Goal: Transaction & Acquisition: Purchase product/service

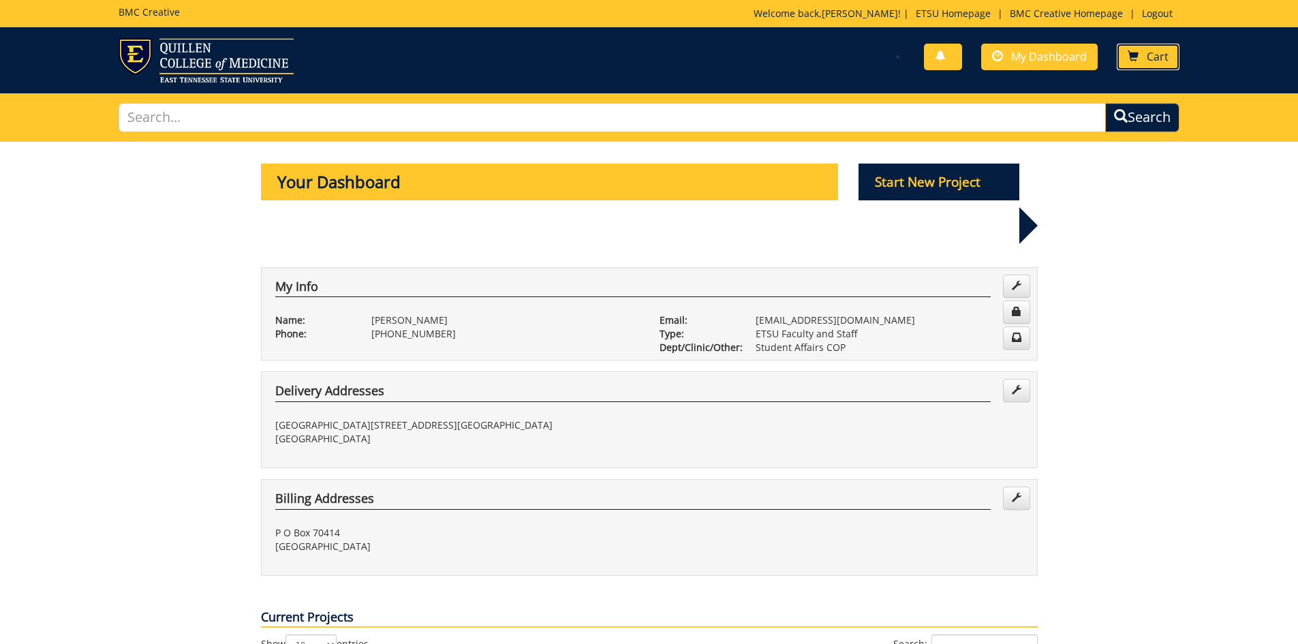
click at [1145, 57] on link "Cart" at bounding box center [1148, 57] width 63 height 27
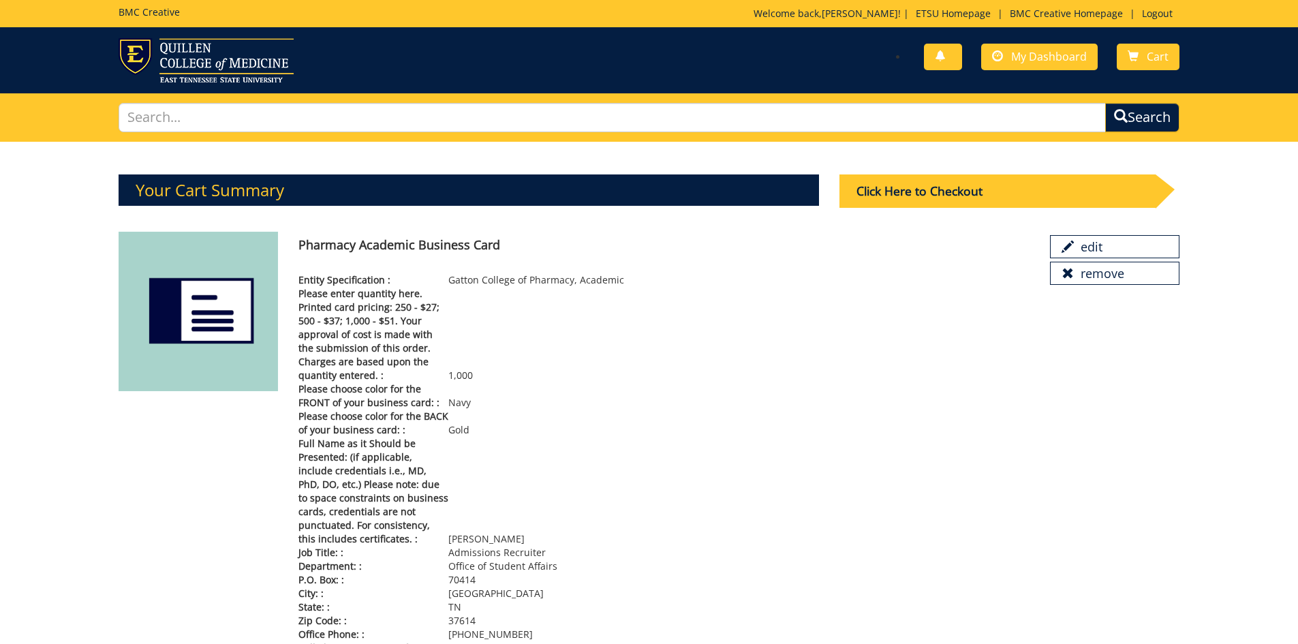
scroll to position [68, 0]
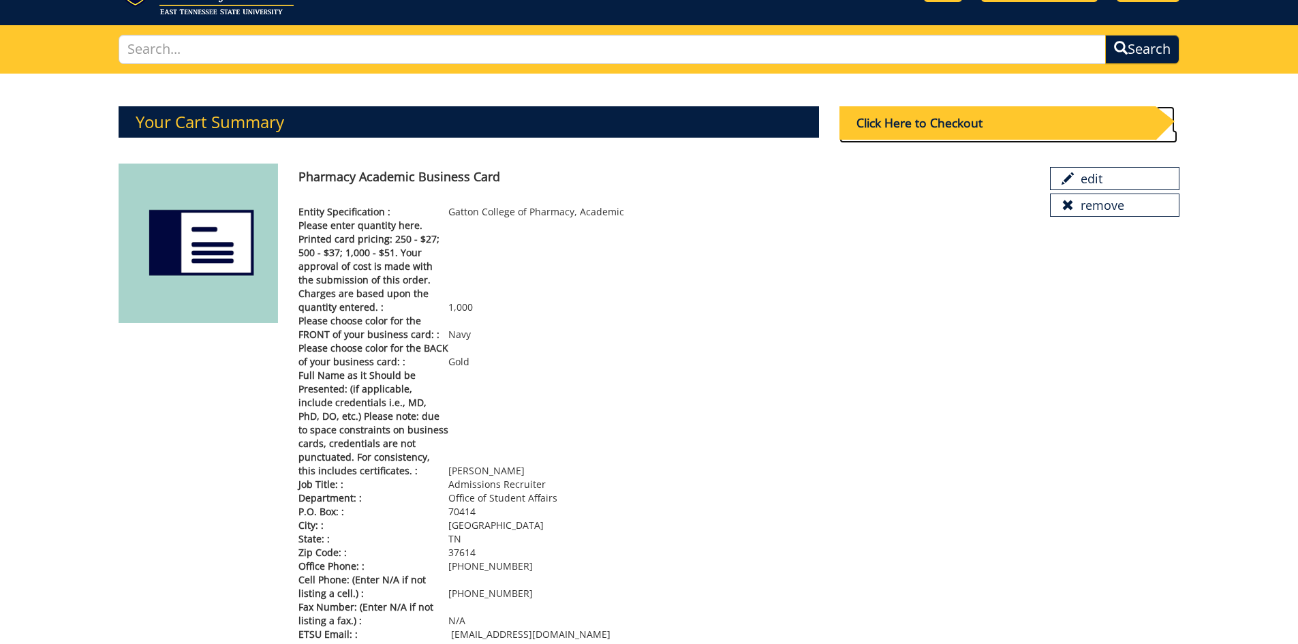
click at [886, 129] on div "Click Here to Checkout" at bounding box center [997, 122] width 316 height 33
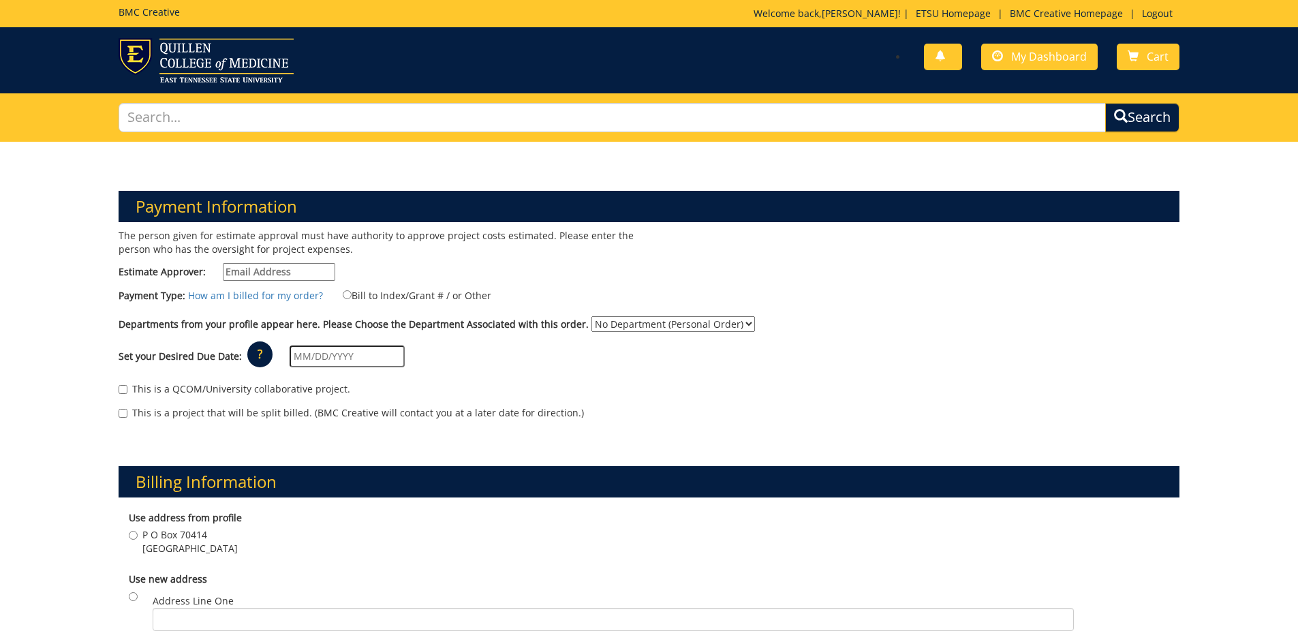
click at [312, 277] on input "Estimate Approver:" at bounding box center [279, 272] width 112 height 18
type input "Steve Ellis"
click at [343, 296] on input "Bill to Index/Grant # / or Other" at bounding box center [347, 294] width 9 height 9
radio input "true"
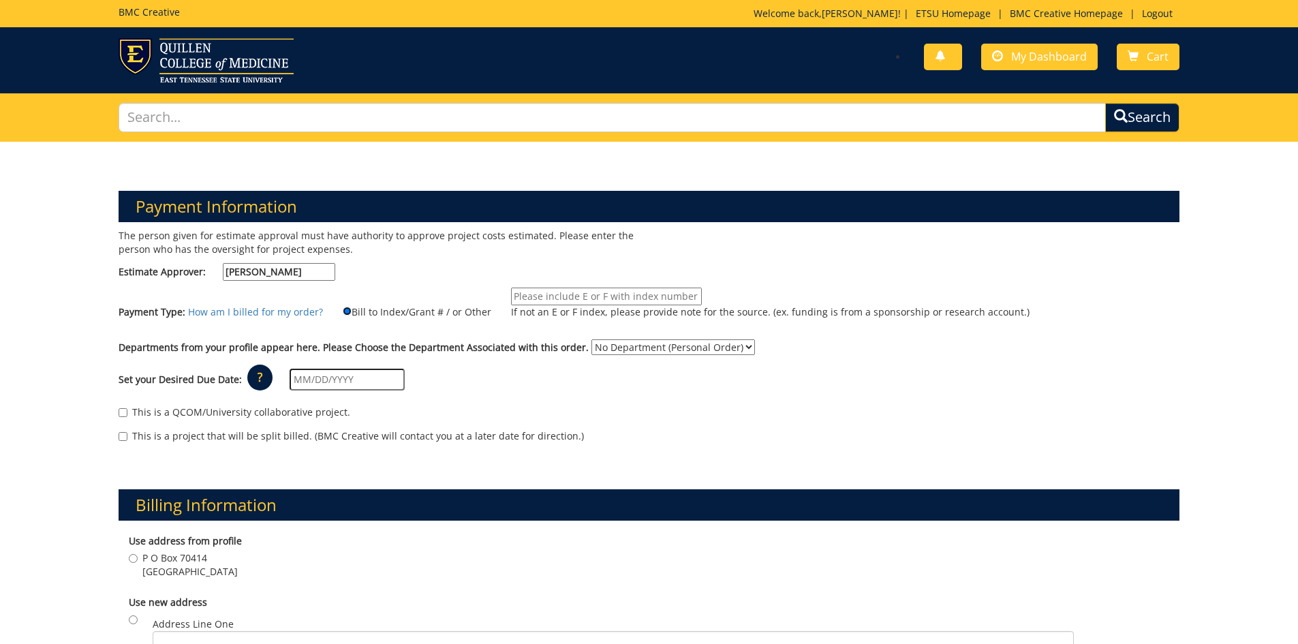
click at [343, 313] on input "Bill to Index/Grant # / or Other" at bounding box center [347, 311] width 9 height 9
click at [344, 310] on input "Bill to Index/Grant # / or Other" at bounding box center [347, 311] width 9 height 9
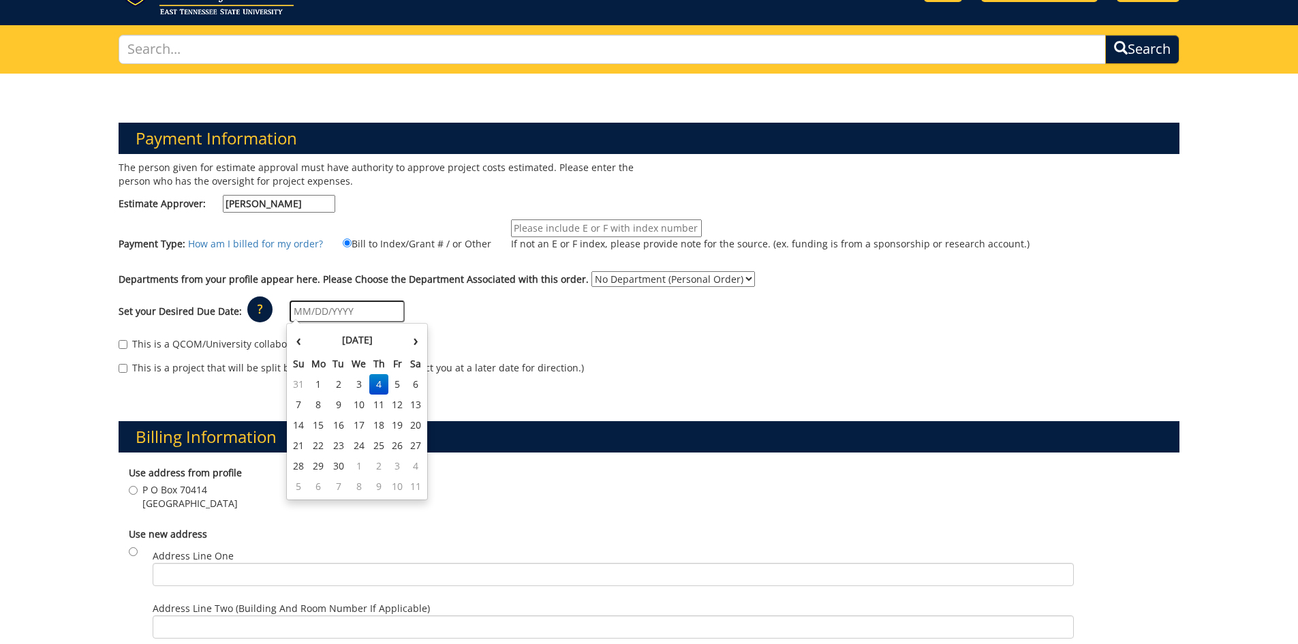
click at [352, 307] on input "text" at bounding box center [347, 311] width 115 height 22
click at [380, 429] on td "18" at bounding box center [378, 425] width 19 height 20
type input "09/18/2025"
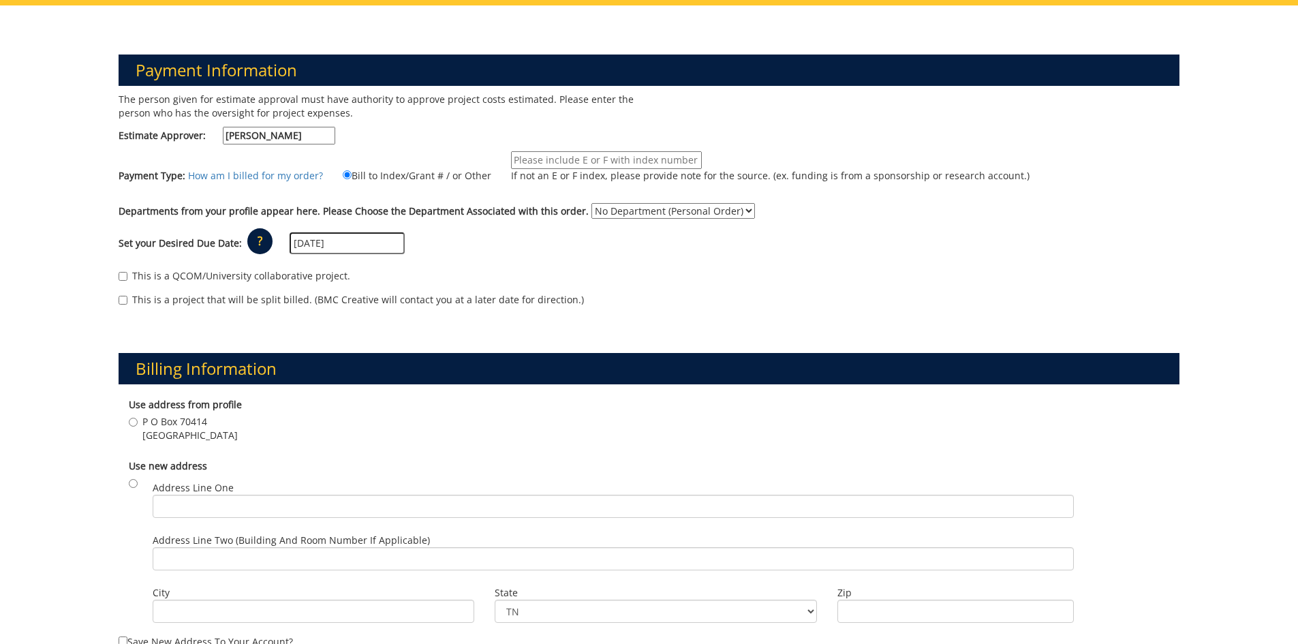
scroll to position [204, 0]
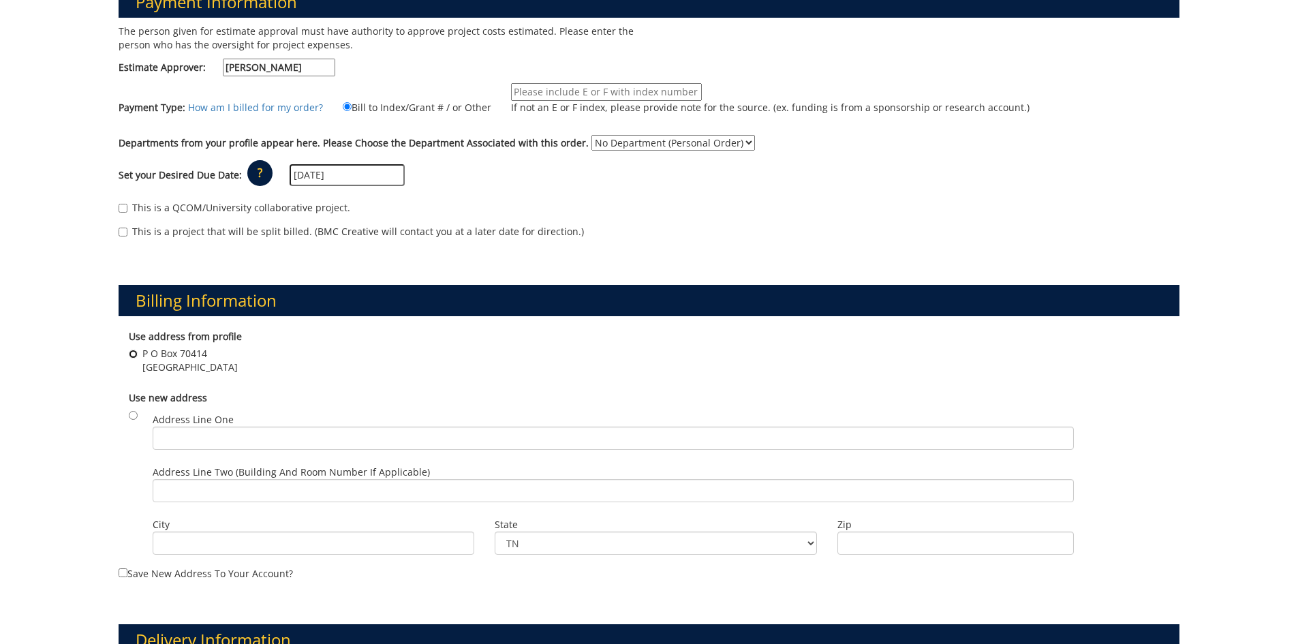
click at [132, 355] on input "P O Box 70414 Johnson City , TN 37604" at bounding box center [133, 354] width 9 height 9
radio input "true"
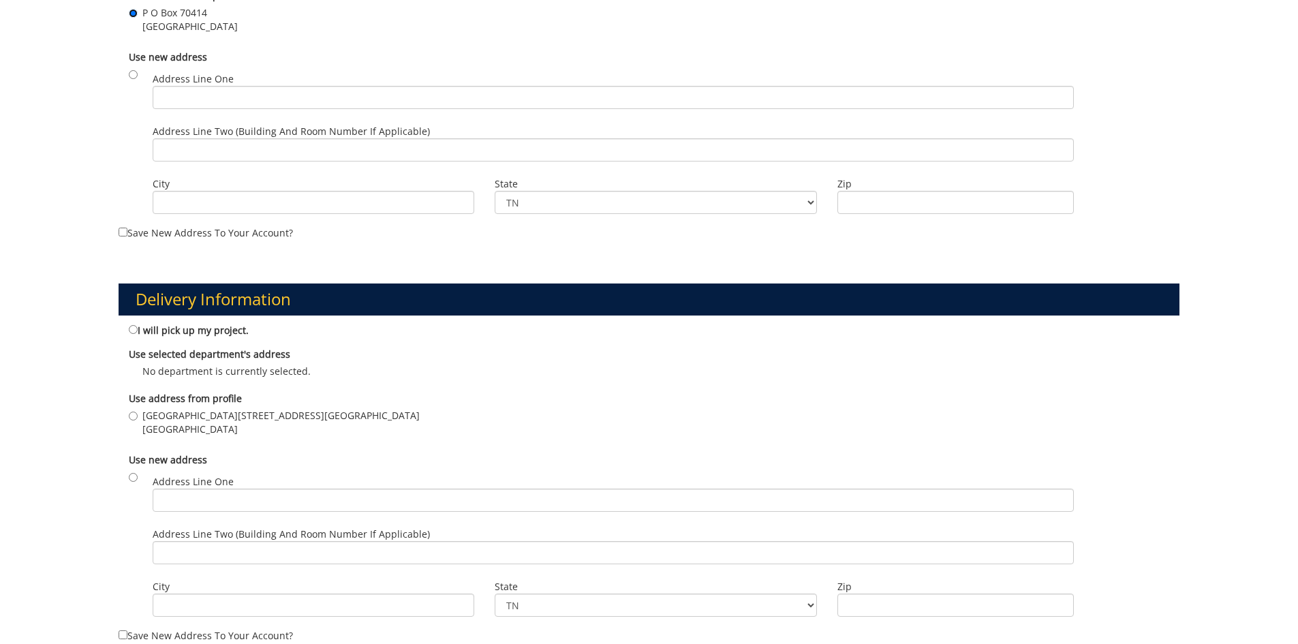
scroll to position [613, 0]
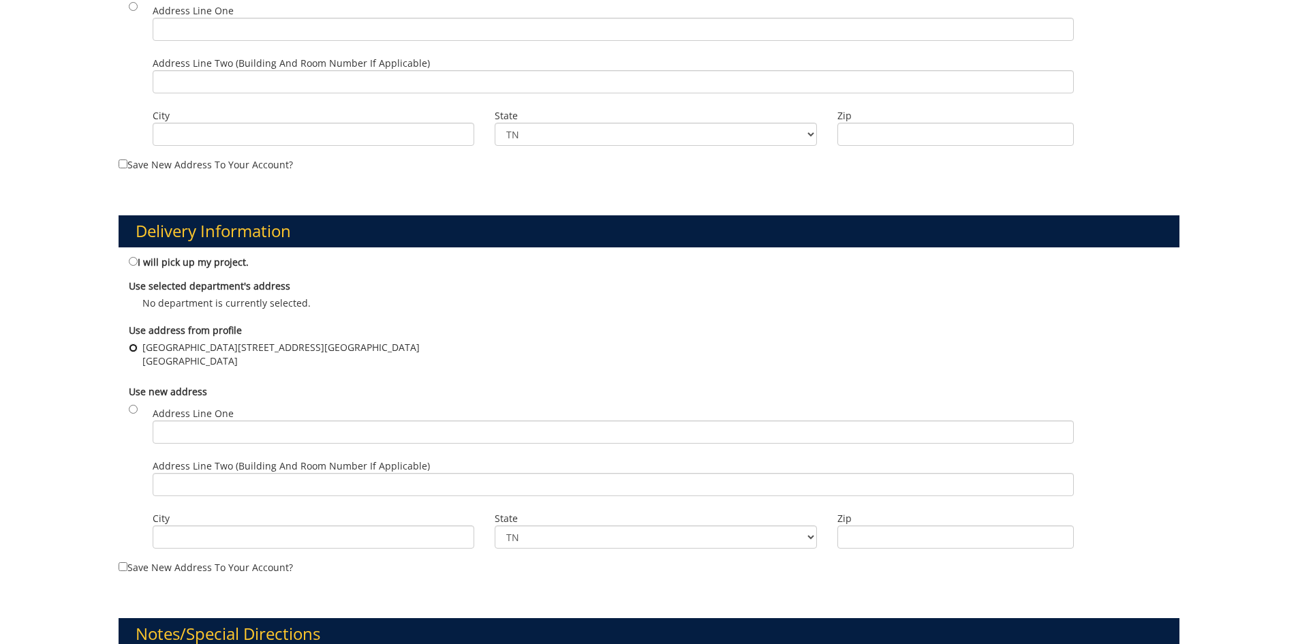
click at [135, 349] on input "VA Campus Bldg 60, West Room 114 Johnson City , TN 37604" at bounding box center [133, 347] width 9 height 9
radio input "true"
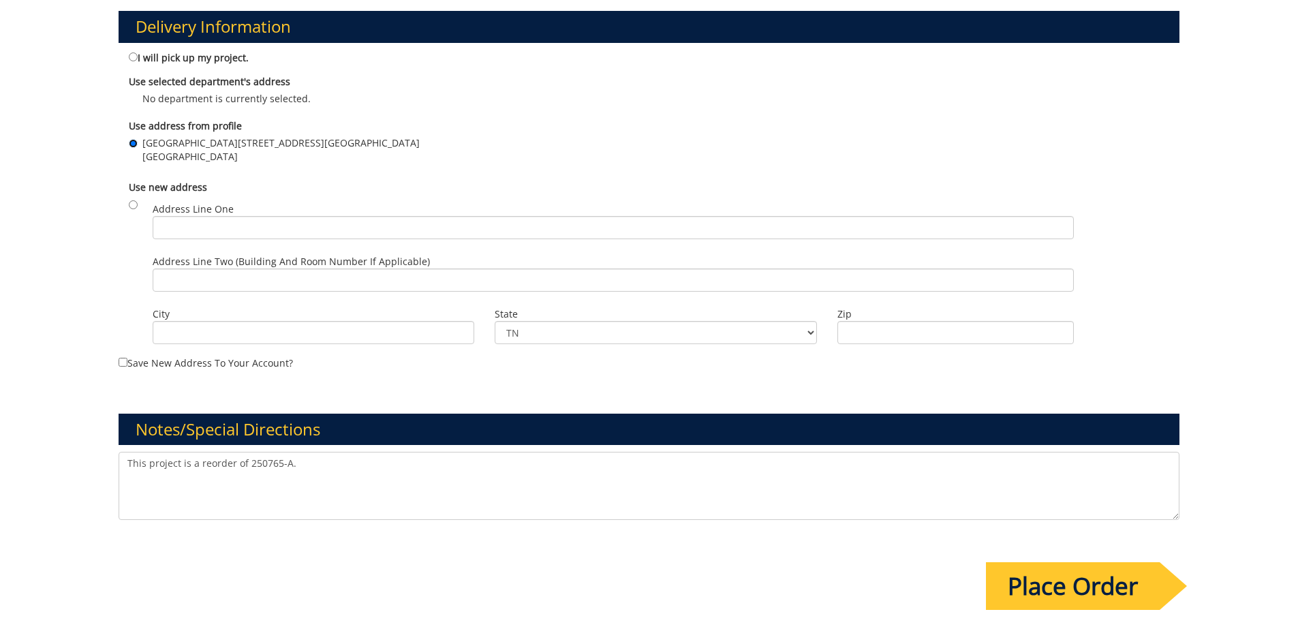
scroll to position [886, 0]
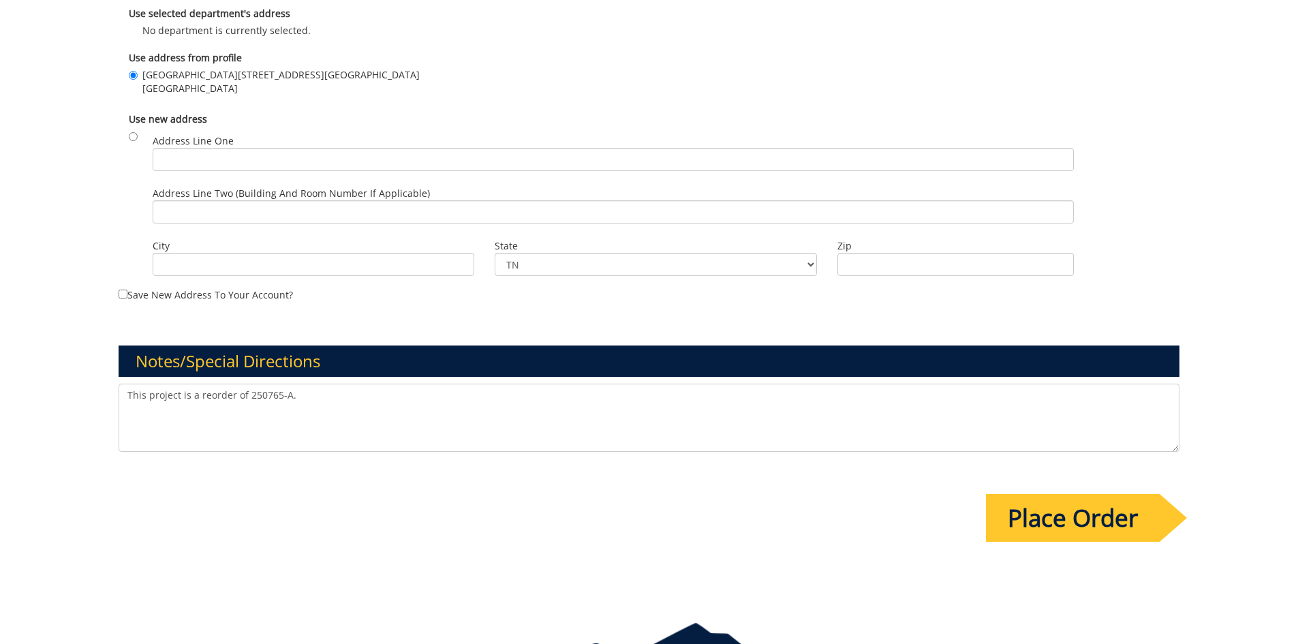
click at [330, 394] on textarea "This project is a reorder of 250765-A." at bounding box center [650, 418] width 1062 height 68
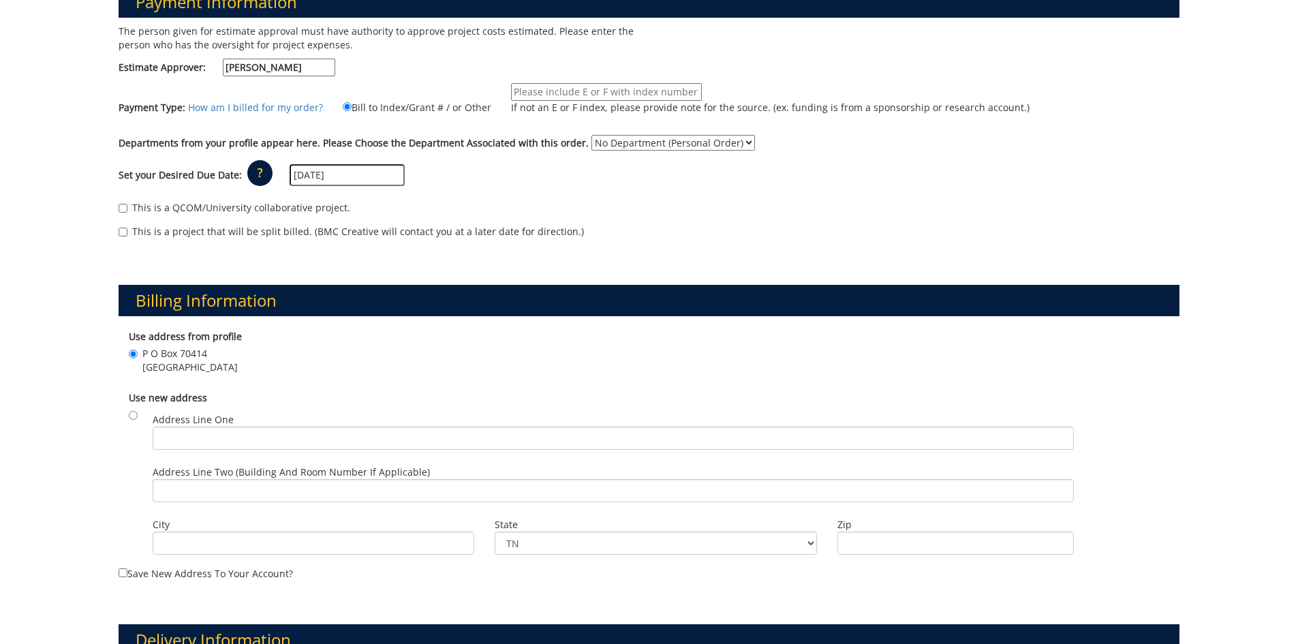
scroll to position [0, 0]
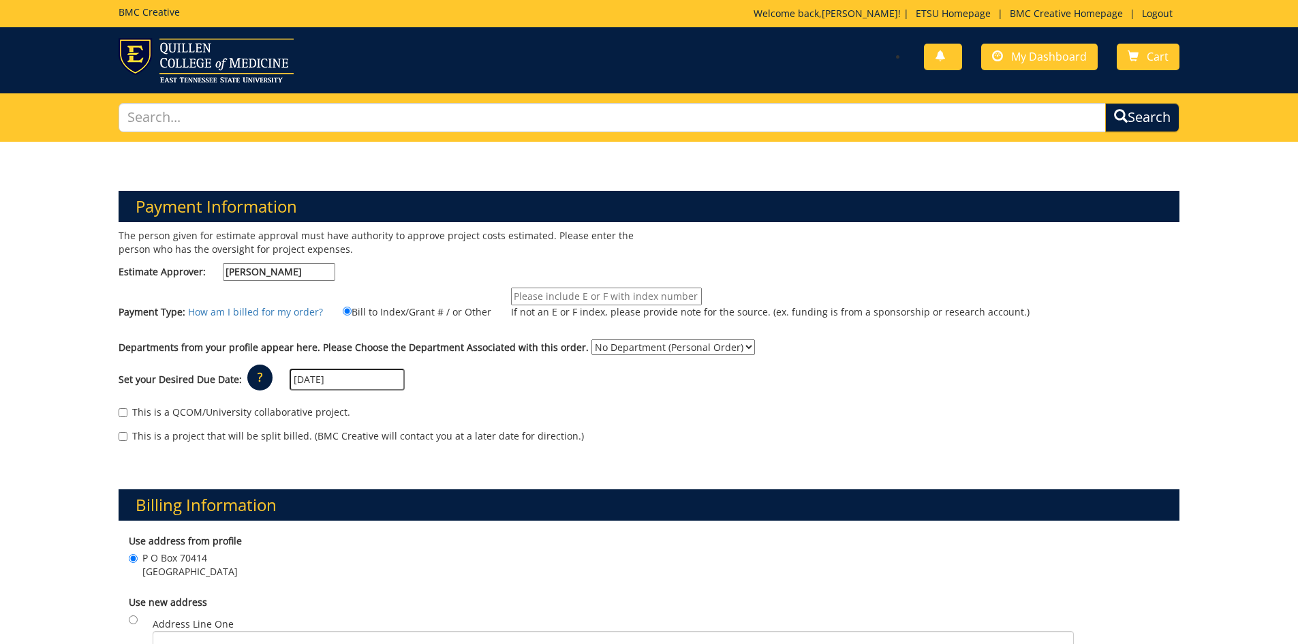
type textarea "This project is a reorder of 250765-A. No changes need to be made to this order."
click at [630, 294] on input "If not an E or F index, please provide note for the source. (ex. funding is fro…" at bounding box center [606, 297] width 191 height 18
click at [733, 346] on select "No Department (Personal Order) Student Affairs COP" at bounding box center [673, 347] width 164 height 16
select select "172"
click at [591, 339] on select "No Department (Personal Order) Student Affairs COP" at bounding box center [673, 347] width 164 height 16
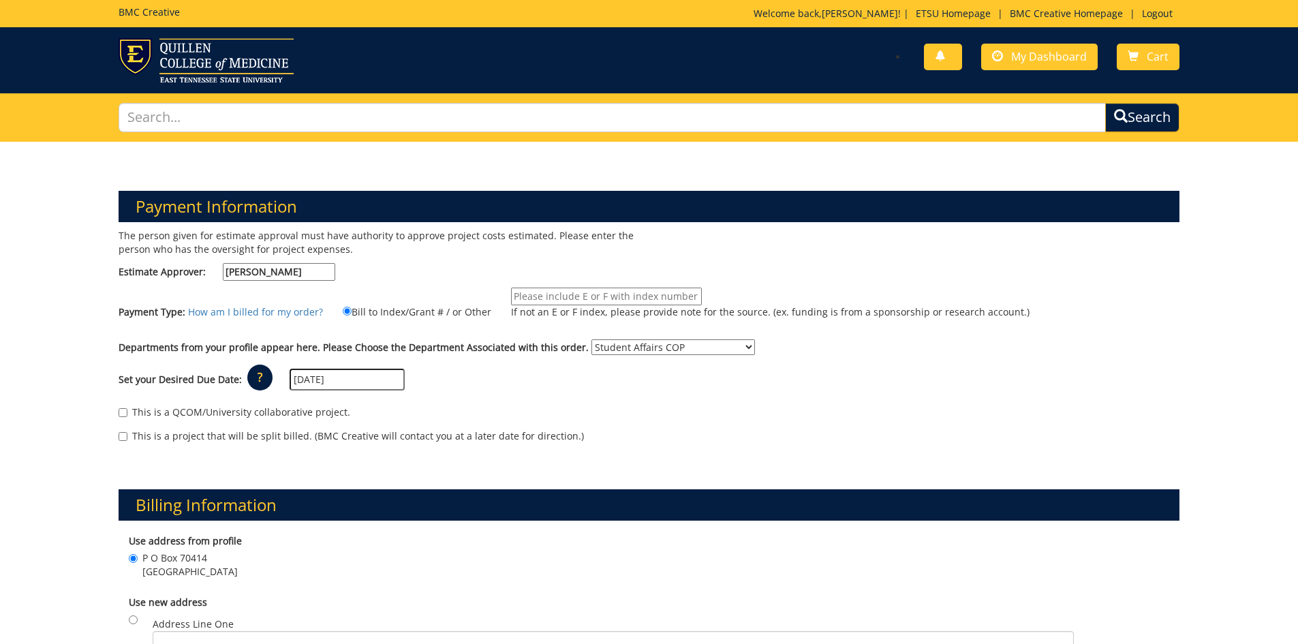
click at [367, 380] on input "09/18/2025" at bounding box center [347, 380] width 115 height 22
click at [315, 495] on td "15" at bounding box center [319, 493] width 22 height 20
type input "[DATE]"
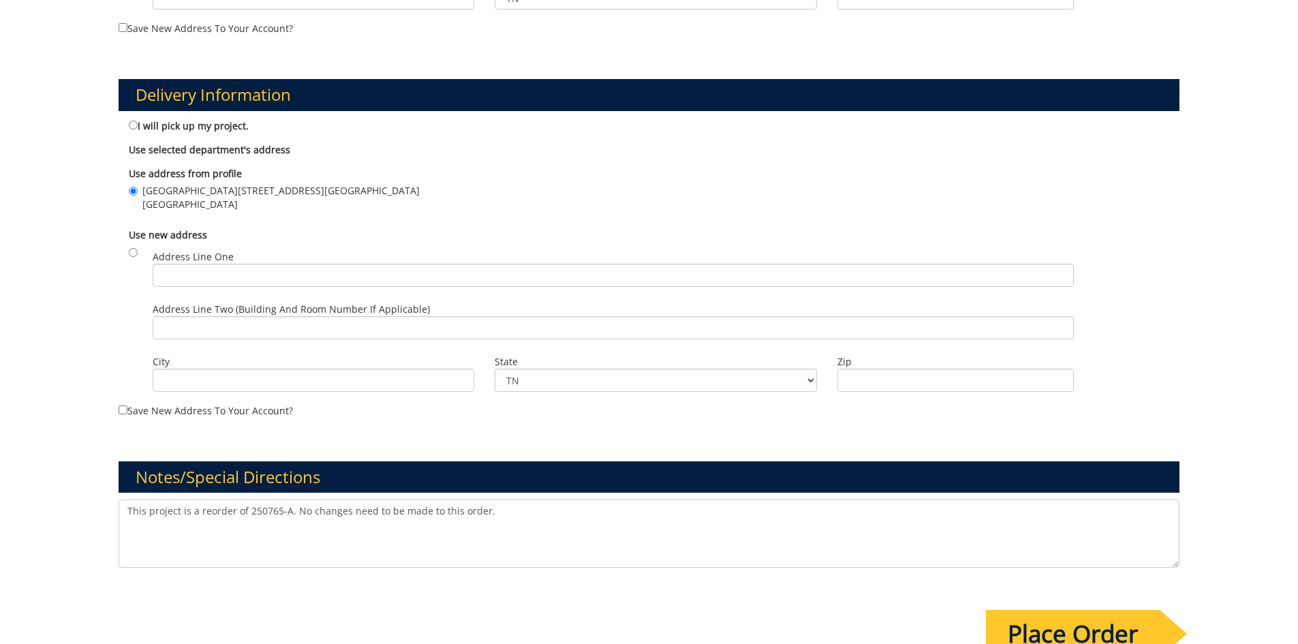
scroll to position [886, 0]
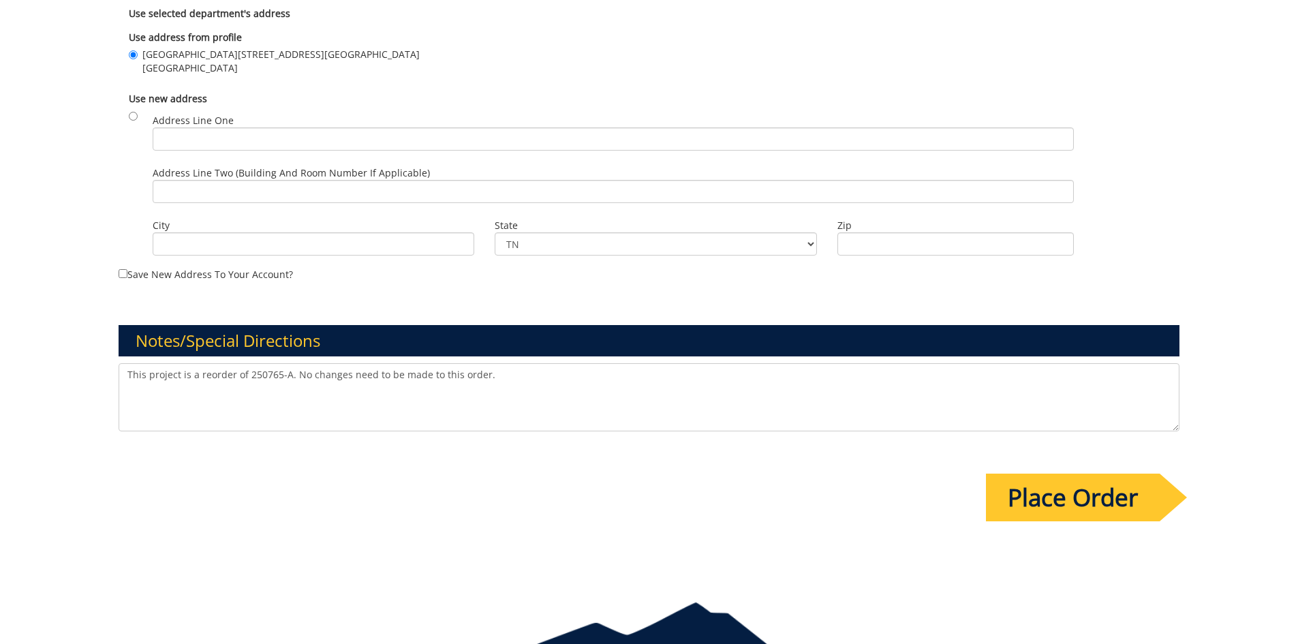
click at [1025, 502] on input "Place Order" at bounding box center [1073, 498] width 174 height 48
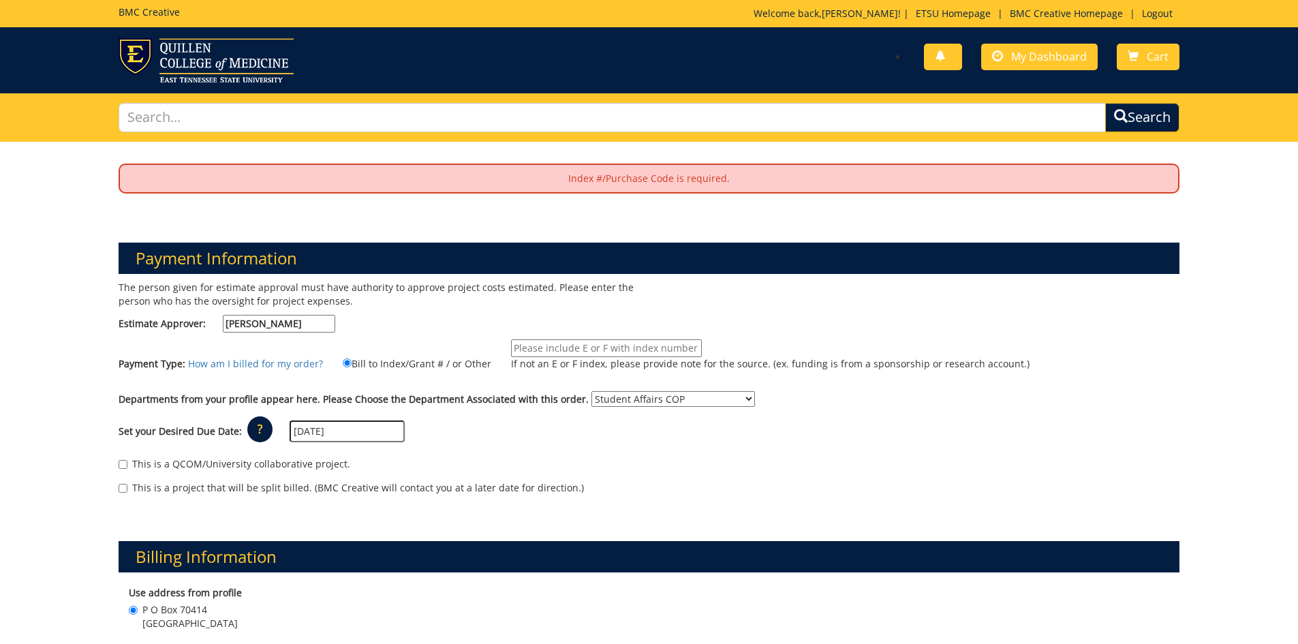
click at [669, 351] on input "If not an E or F index, please provide note for the source. (ex. funding is fro…" at bounding box center [606, 348] width 191 height 18
paste input "74532"
type input "E74532"
click at [575, 486] on div "This is a project that will be split billed. (BMC Creative will contact you at …" at bounding box center [650, 491] width 1062 height 20
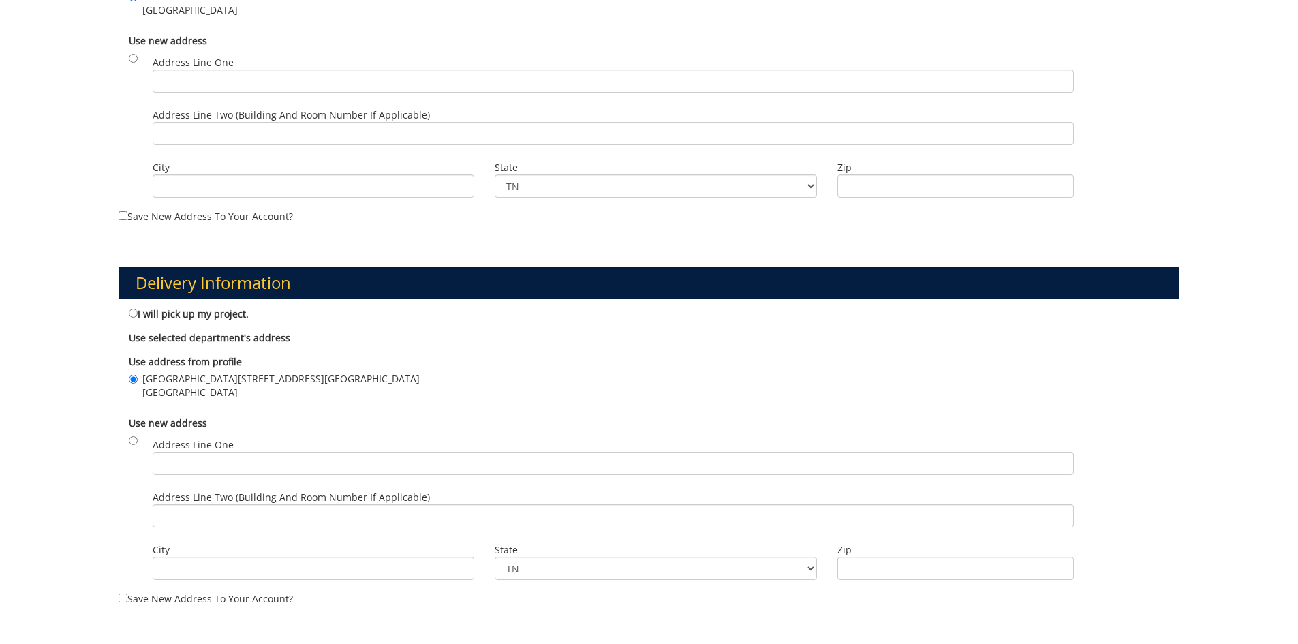
scroll to position [886, 0]
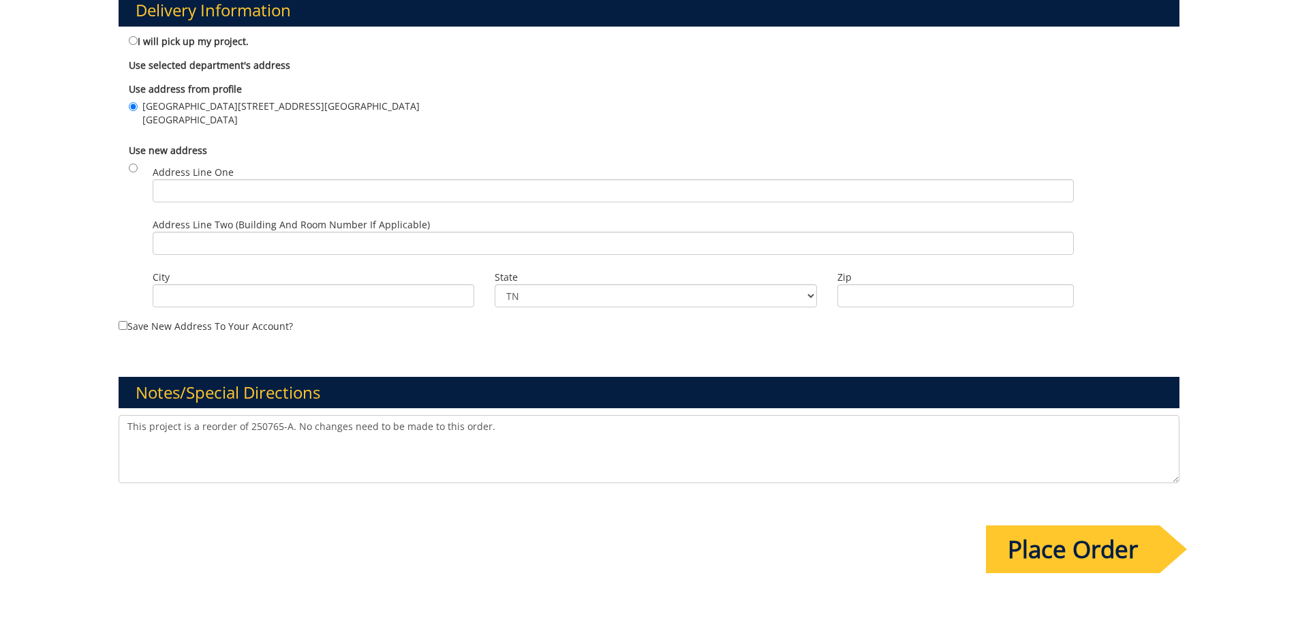
click at [1056, 547] on input "Place Order" at bounding box center [1073, 549] width 174 height 48
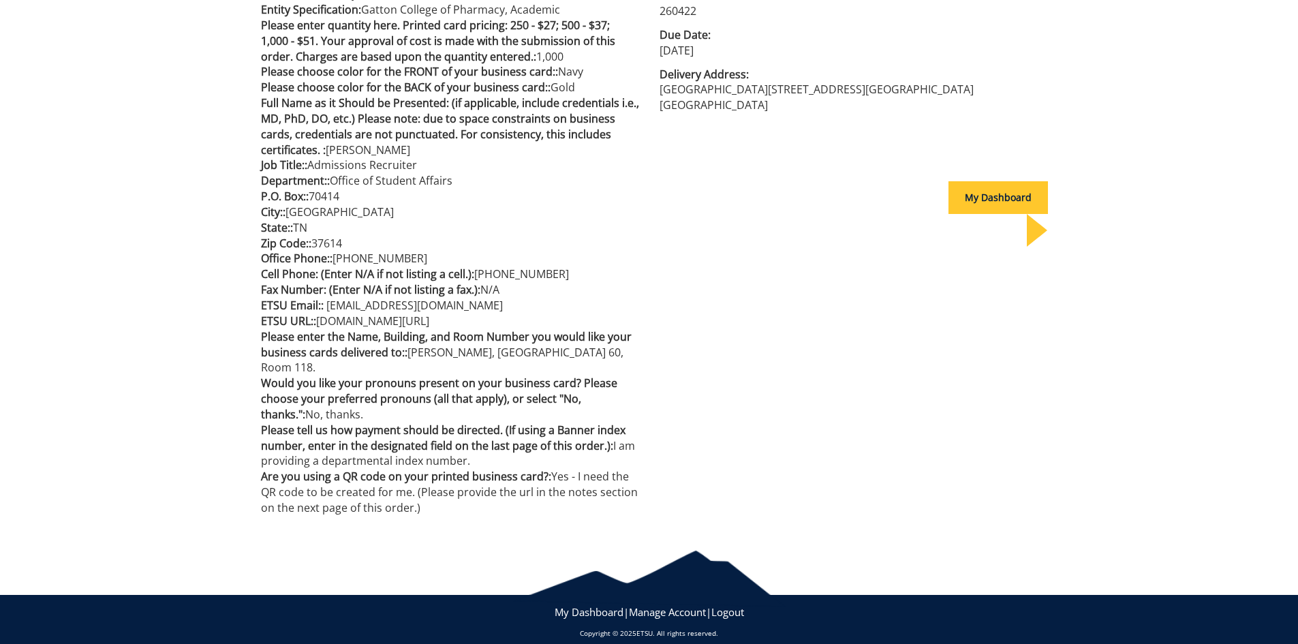
scroll to position [341, 0]
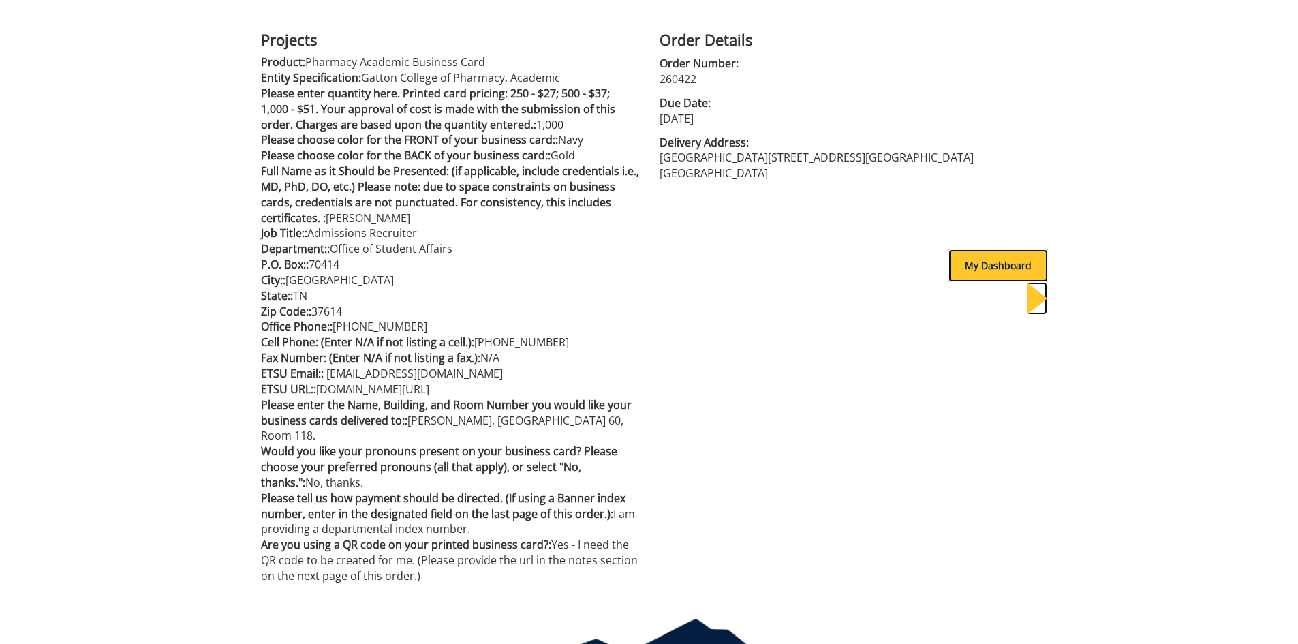
click at [975, 264] on div "My Dashboard" at bounding box center [998, 265] width 99 height 33
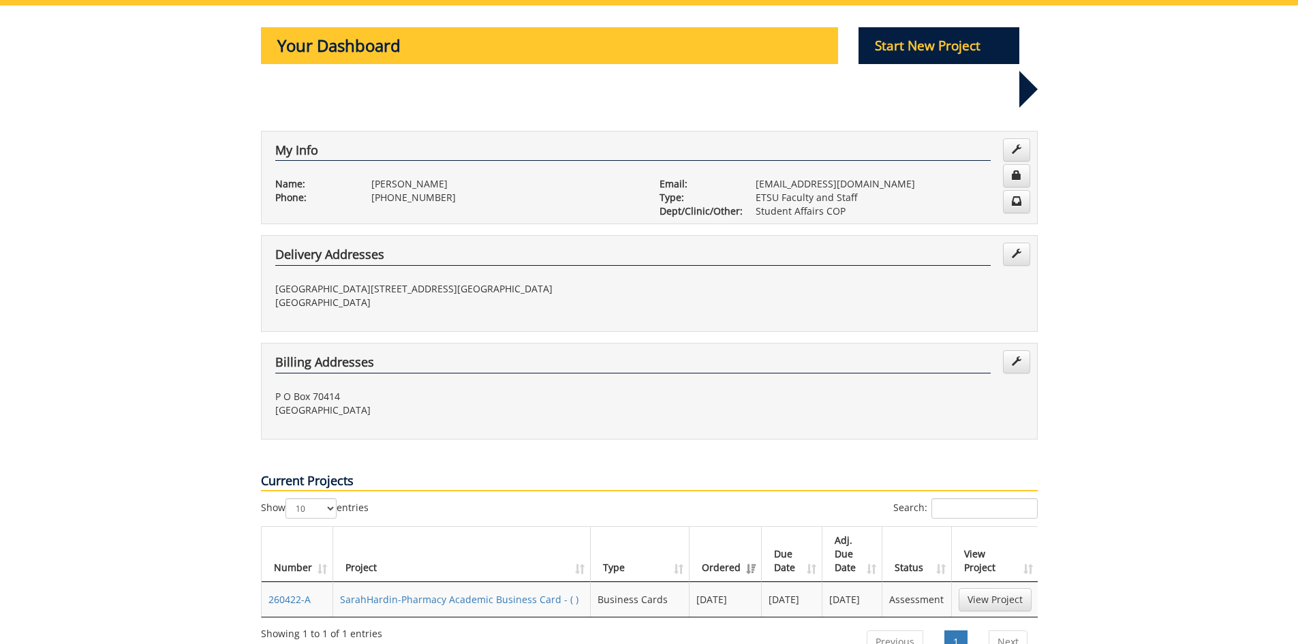
scroll to position [204, 0]
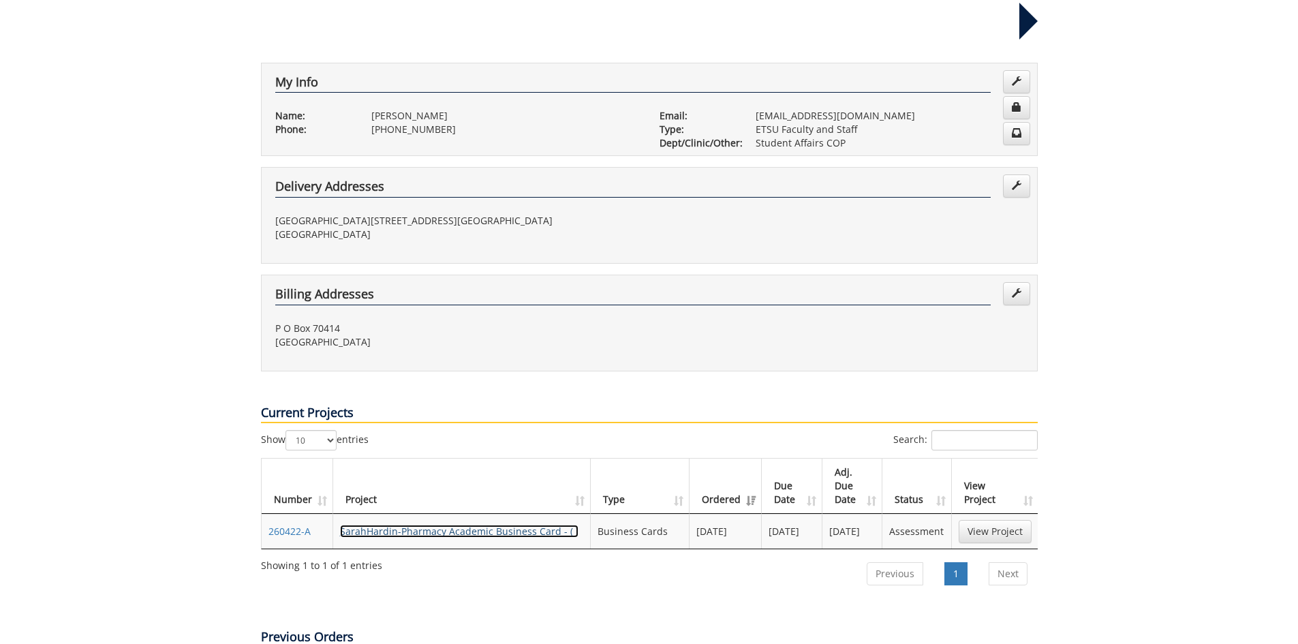
click at [522, 525] on link "SarahHardin-Pharmacy Academic Business Card - ( )" at bounding box center [459, 531] width 238 height 13
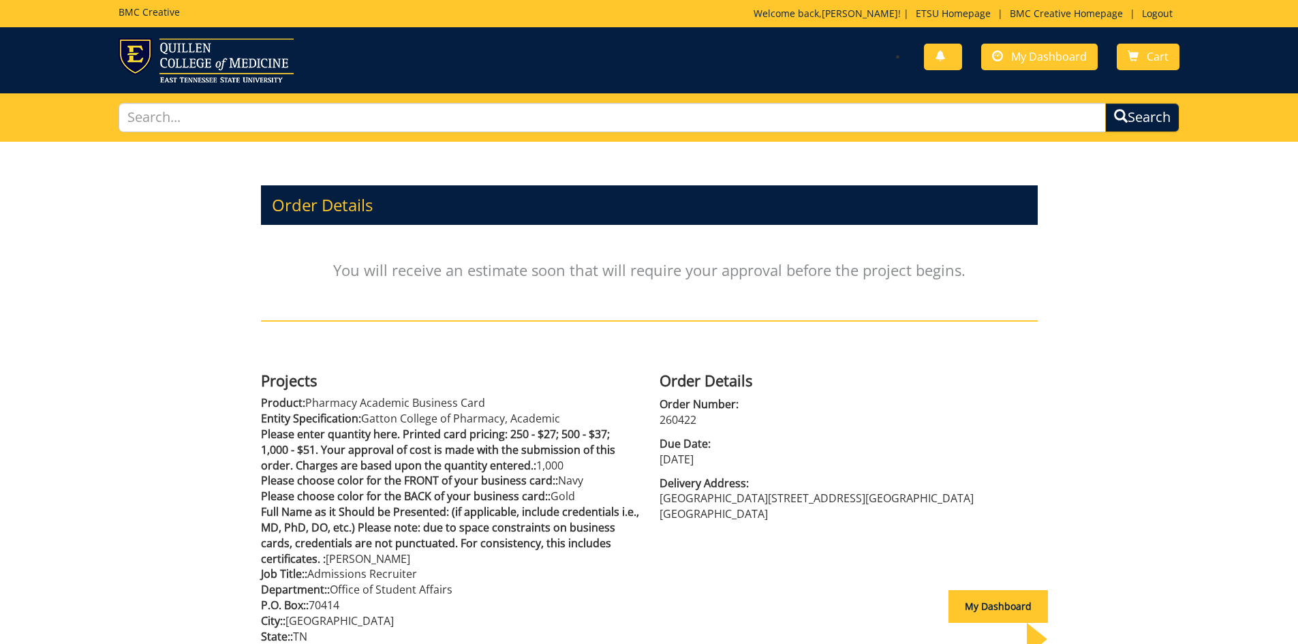
scroll to position [341, 0]
